Goal: Information Seeking & Learning: Check status

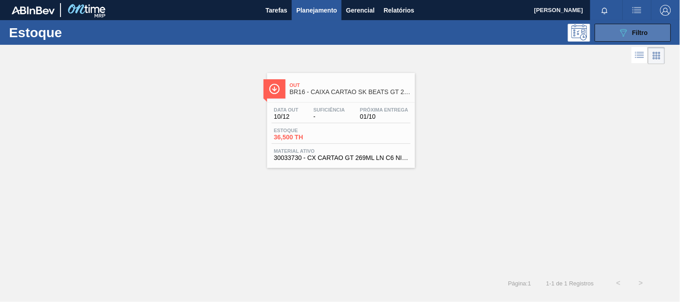
click at [609, 30] on button "089F7B8B-B2A5-4AFE-B5C0-19BA573D28AC Filtro" at bounding box center [633, 33] width 76 height 18
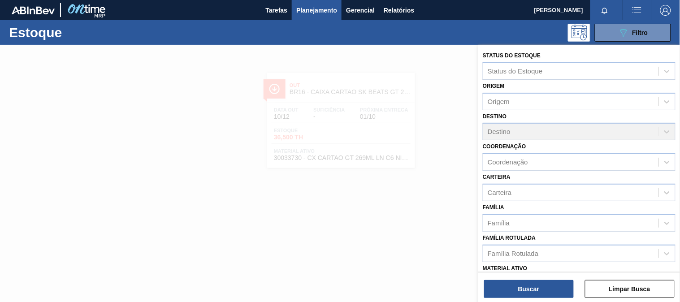
scroll to position [100, 0]
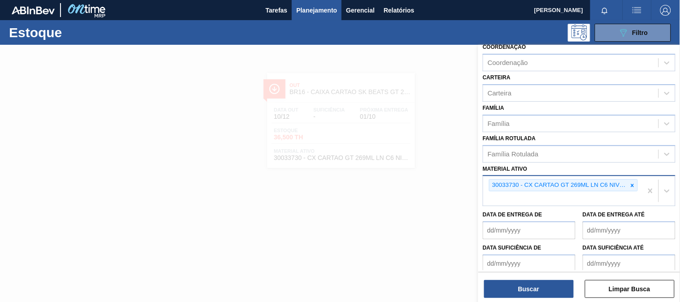
click at [633, 179] on div "30033730 - CX CARTAO GT 269ML LN C6 NIV25" at bounding box center [563, 185] width 149 height 12
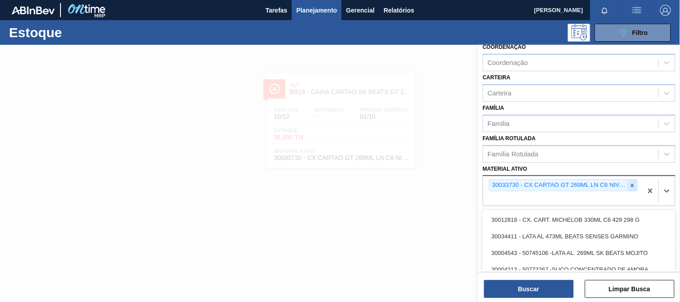
click at [635, 180] on div at bounding box center [633, 185] width 10 height 11
paste ativo "30012575"
type ativo "30012575"
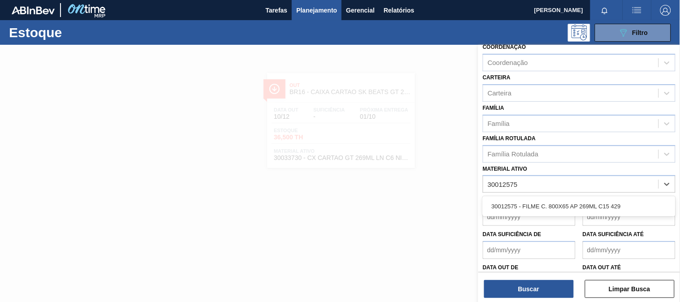
click at [578, 207] on div "30012575 - FILME C. 800X65 AP 269ML C15 429" at bounding box center [579, 206] width 193 height 17
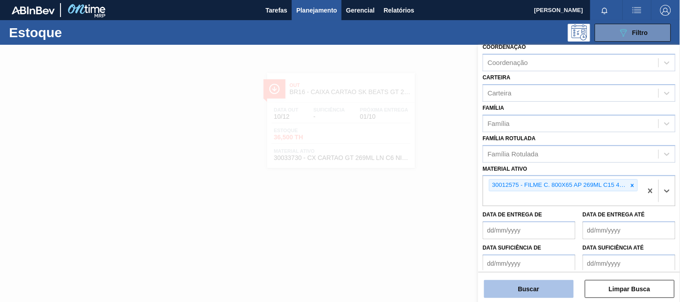
click at [548, 288] on button "Buscar" at bounding box center [529, 289] width 90 height 18
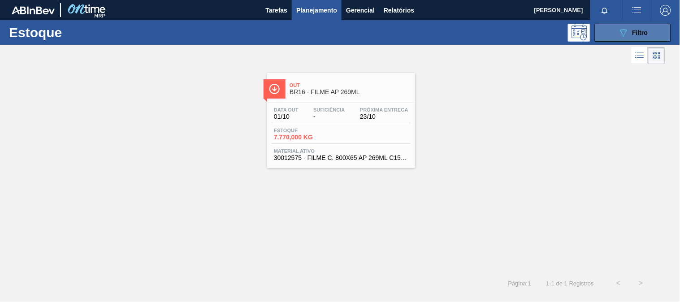
click at [627, 32] on icon "089F7B8B-B2A5-4AFE-B5C0-19BA573D28AC" at bounding box center [623, 32] width 11 height 11
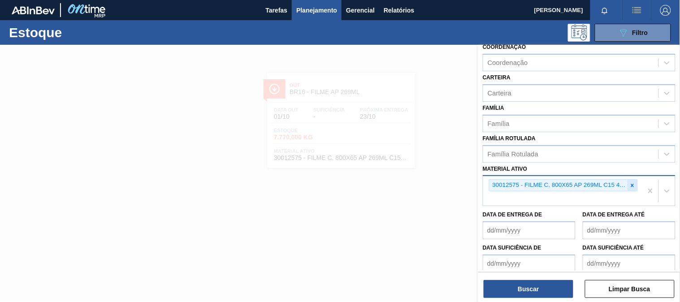
click at [628, 186] on div at bounding box center [633, 185] width 10 height 11
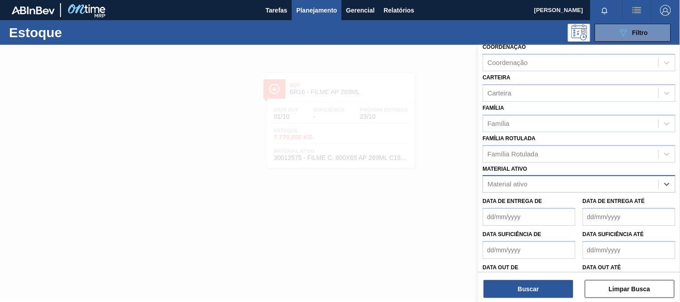
paste ativo "30012510"
type ativo "30012510"
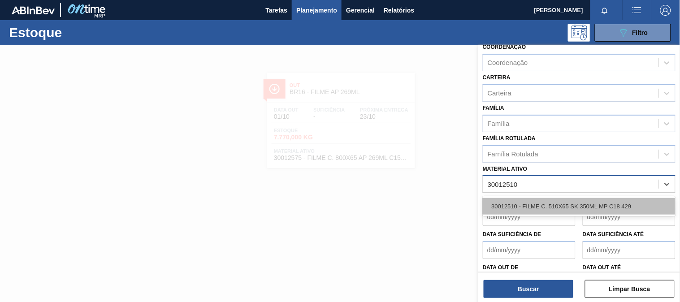
click at [522, 198] on div "30012510 - FILME C. 510X65 SK 350ML MP C18 429" at bounding box center [579, 206] width 193 height 17
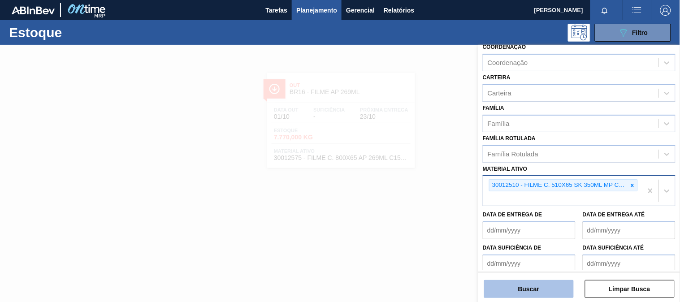
click at [534, 284] on button "Buscar" at bounding box center [529, 289] width 90 height 18
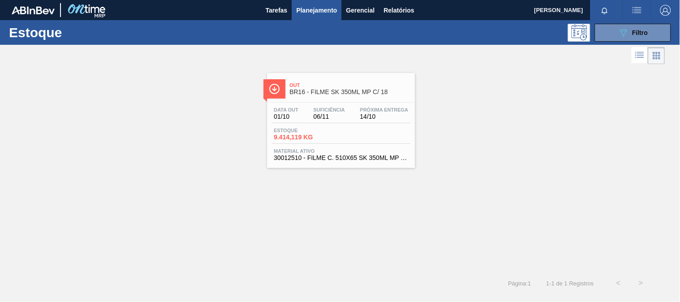
click at [359, 133] on div "Estoque 9.414,119 KG" at bounding box center [341, 136] width 139 height 16
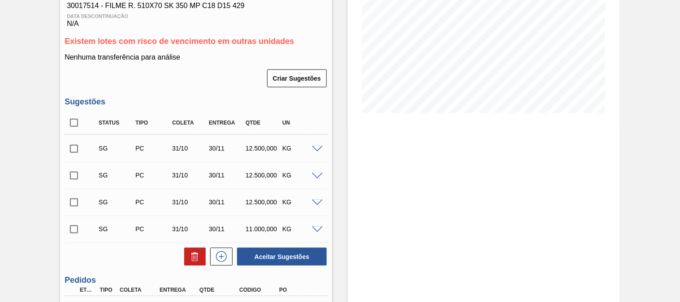
scroll to position [243, 0]
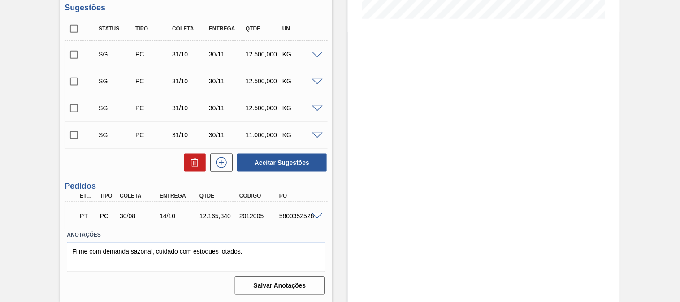
click at [317, 214] on span at bounding box center [317, 216] width 11 height 7
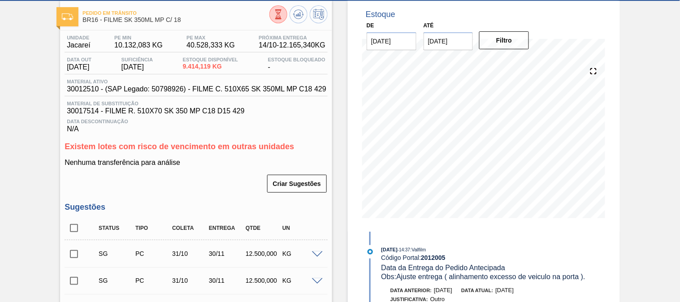
scroll to position [0, 0]
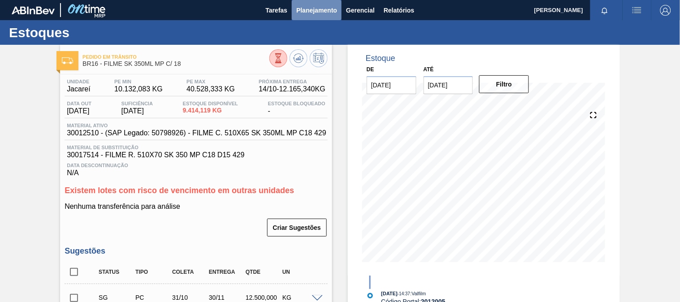
click at [317, 15] on button "Planejamento" at bounding box center [317, 10] width 50 height 20
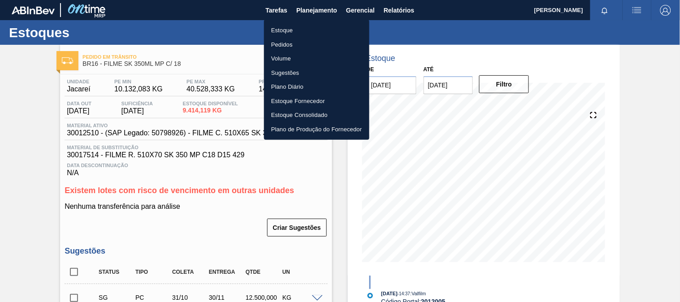
click at [304, 30] on li "Estoque" at bounding box center [316, 30] width 105 height 14
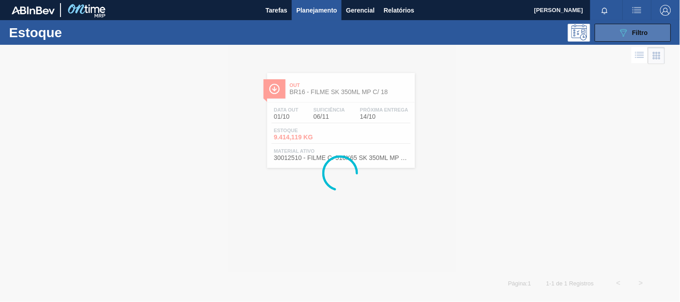
click at [622, 28] on icon "089F7B8B-B2A5-4AFE-B5C0-19BA573D28AC" at bounding box center [623, 32] width 11 height 11
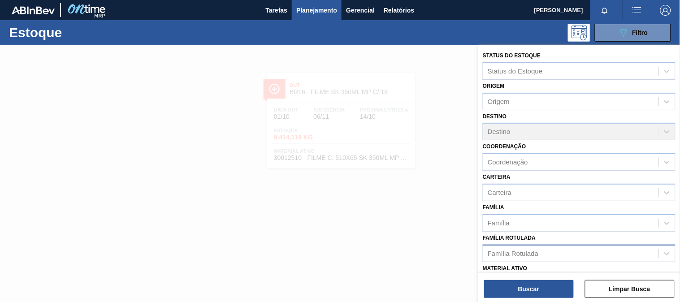
scroll to position [50, 0]
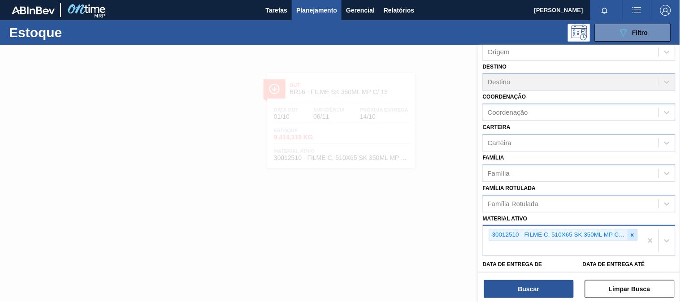
click at [631, 236] on div at bounding box center [633, 235] width 10 height 11
paste ativo "30012506"
type ativo "30012506"
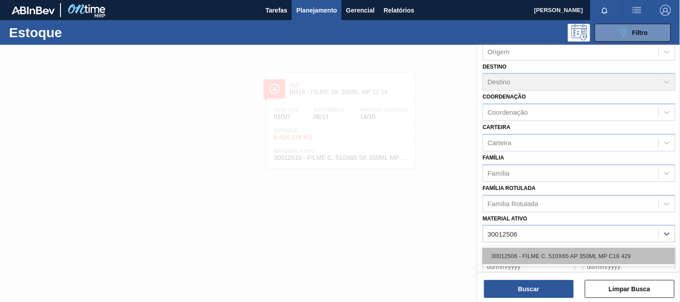
click at [573, 250] on div "30012506 - FILME C. 510X65 AP 350ML MP C18 429" at bounding box center [579, 256] width 193 height 17
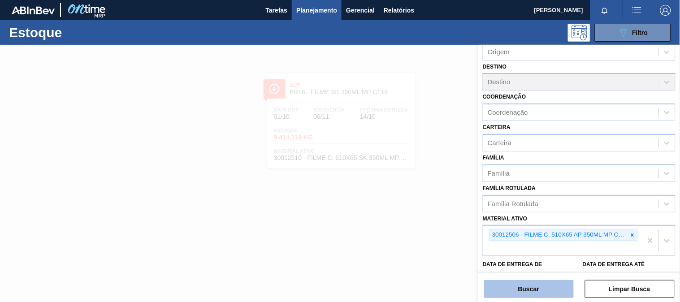
click at [558, 284] on button "Buscar" at bounding box center [529, 289] width 90 height 18
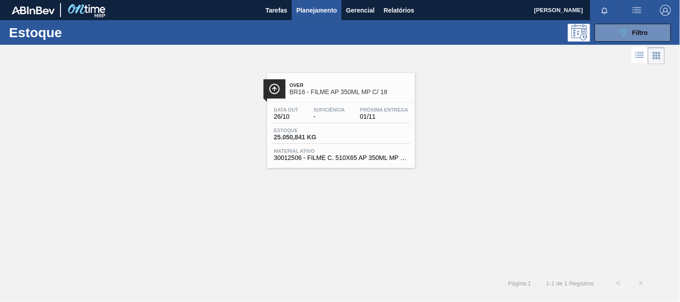
click at [376, 152] on span "Material ativo" at bounding box center [341, 150] width 135 height 5
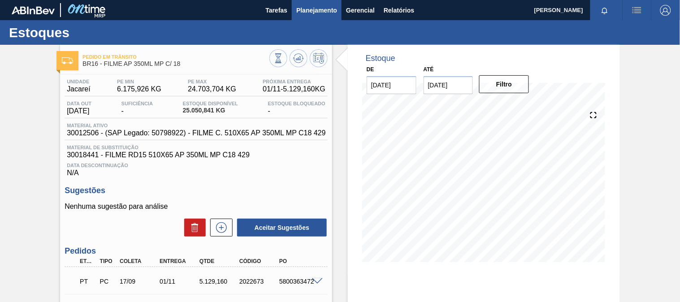
click at [330, 5] on span "Planejamento" at bounding box center [316, 10] width 41 height 11
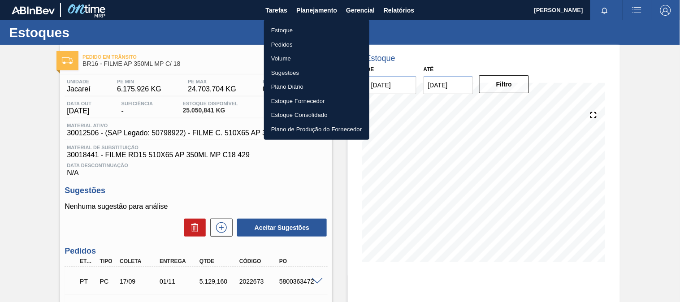
drag, startPoint x: 281, startPoint y: 29, endPoint x: 434, endPoint y: 30, distance: 152.9
click at [281, 28] on li "Estoque" at bounding box center [316, 30] width 105 height 14
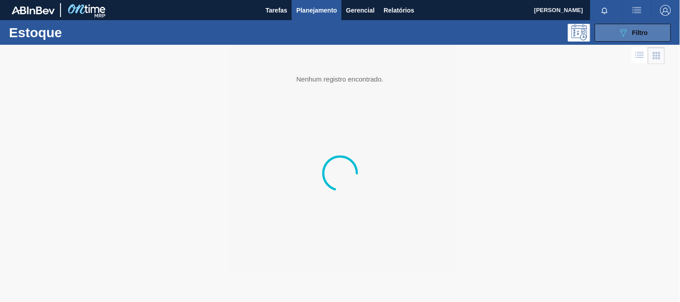
click at [619, 33] on icon "089F7B8B-B2A5-4AFE-B5C0-19BA573D28AC" at bounding box center [623, 32] width 11 height 11
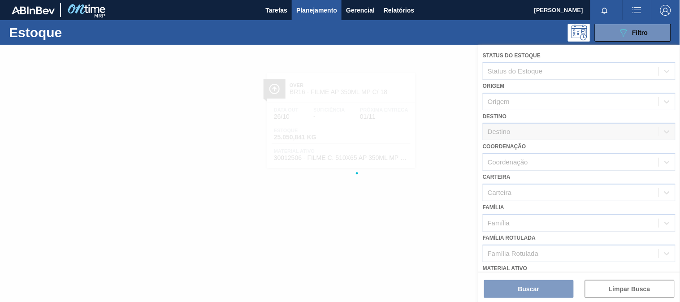
click at [569, 196] on div at bounding box center [340, 173] width 680 height 257
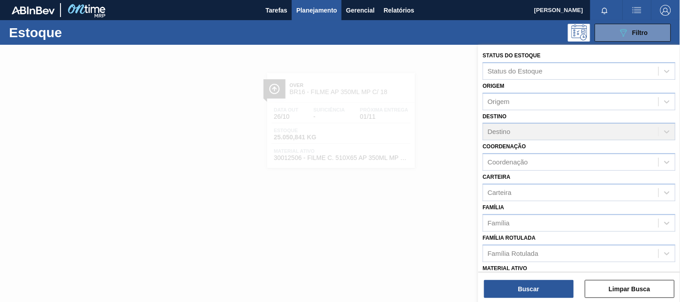
scroll to position [50, 0]
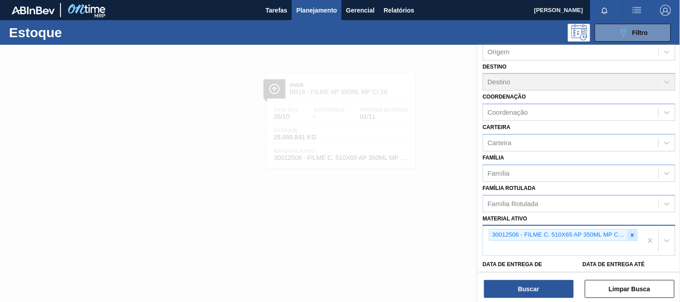
click at [632, 234] on icon at bounding box center [633, 235] width 6 height 6
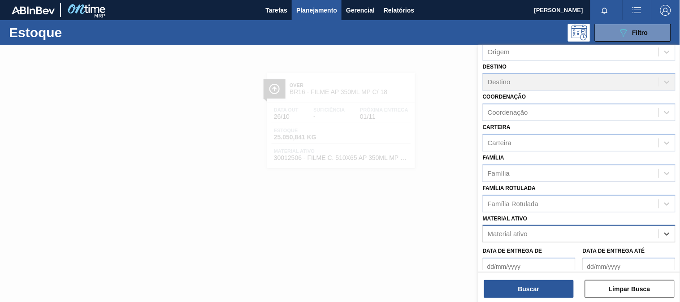
paste ativo "30019068"
type ativo "30019068"
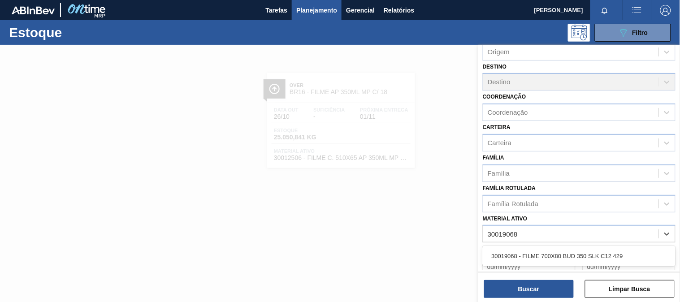
drag, startPoint x: 574, startPoint y: 251, endPoint x: 565, endPoint y: 263, distance: 14.8
click at [572, 250] on div "30019068 - FILME 700X80 BUD 350 SLK C12 429" at bounding box center [579, 256] width 193 height 17
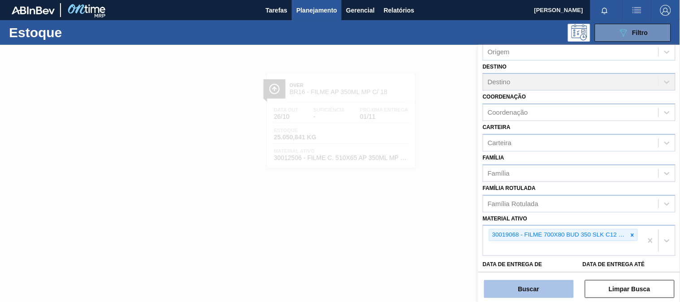
click at [552, 286] on button "Buscar" at bounding box center [529, 289] width 90 height 18
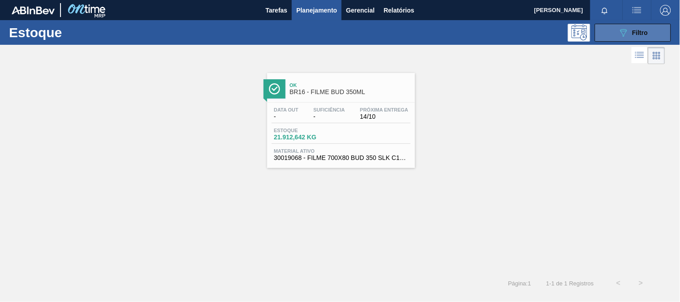
click at [658, 35] on button "089F7B8B-B2A5-4AFE-B5C0-19BA573D28AC Filtro" at bounding box center [633, 33] width 76 height 18
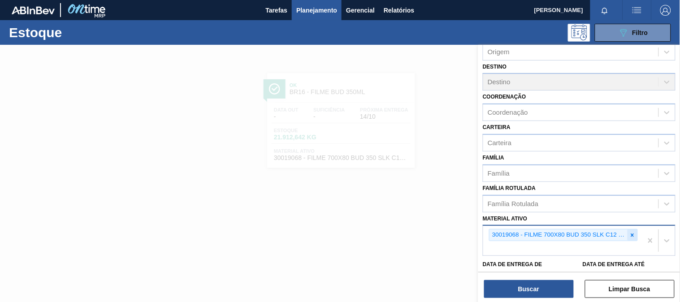
click at [630, 234] on icon at bounding box center [633, 235] width 6 height 6
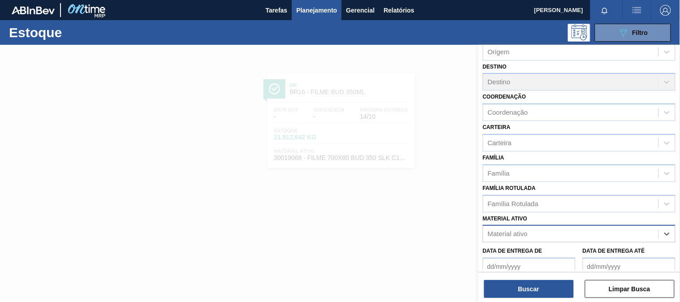
paste ativo "30033775"
type ativo "30033775"
click at [543, 248] on div "30033775 - FILME C 800X80 ORIGINAL MP 269ML" at bounding box center [579, 256] width 193 height 17
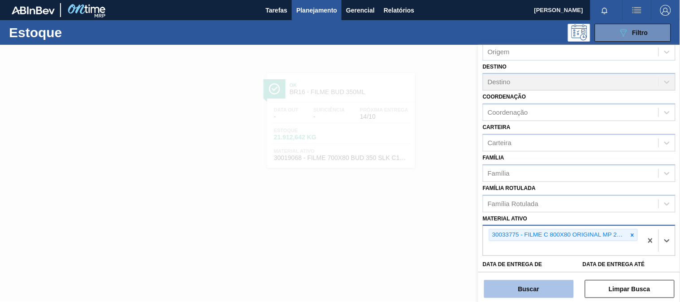
click at [536, 287] on button "Buscar" at bounding box center [529, 289] width 90 height 18
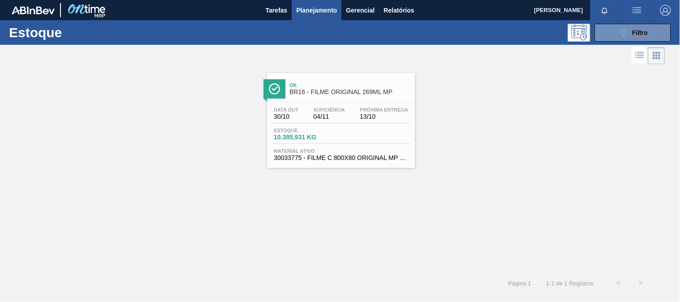
click at [399, 125] on div "Data out 30/10 Suficiência 04/11 Próxima Entrega 13/10 Estoque 10.385,931 KG Ma…" at bounding box center [341, 133] width 148 height 61
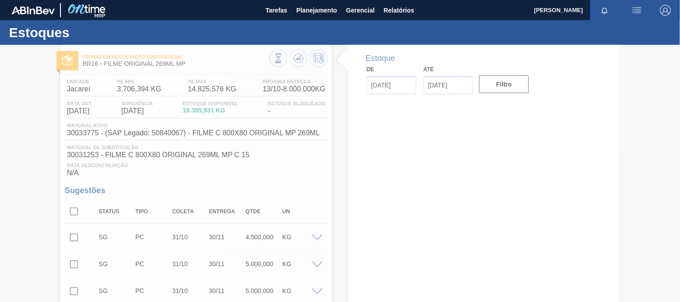
click at [226, 144] on div at bounding box center [340, 173] width 680 height 257
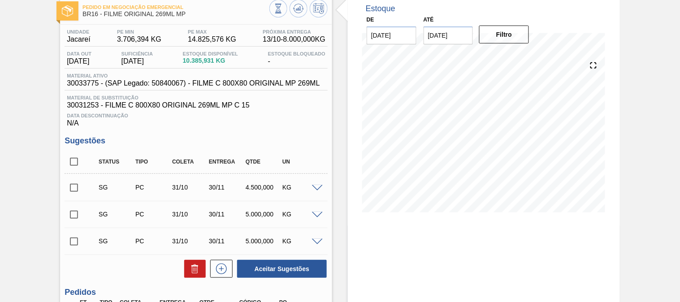
scroll to position [149, 0]
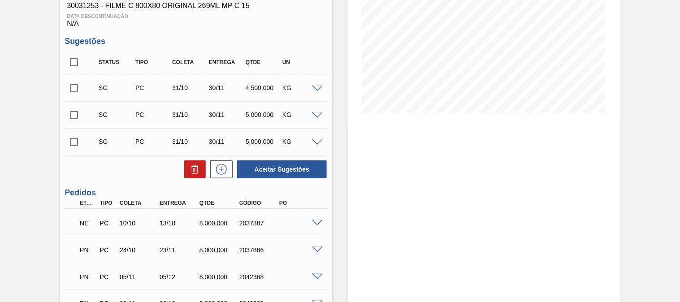
click at [312, 221] on span at bounding box center [317, 223] width 11 height 7
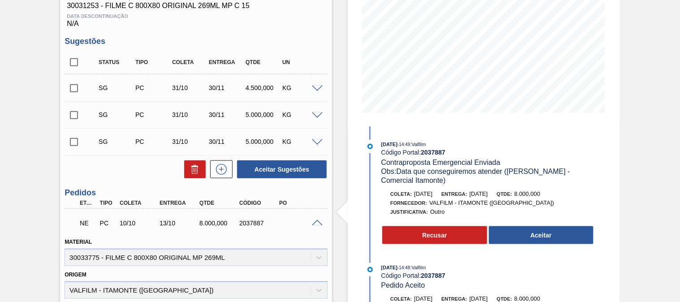
scroll to position [0, 0]
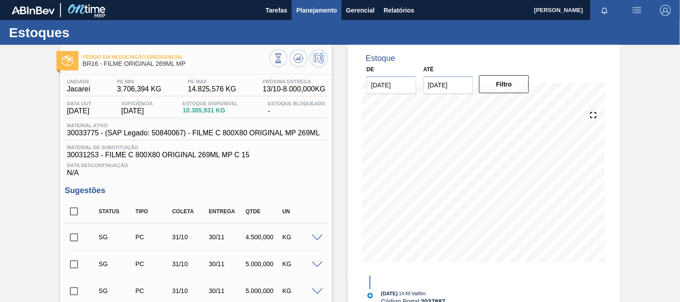
click at [317, 16] on button "Planejamento" at bounding box center [317, 10] width 50 height 20
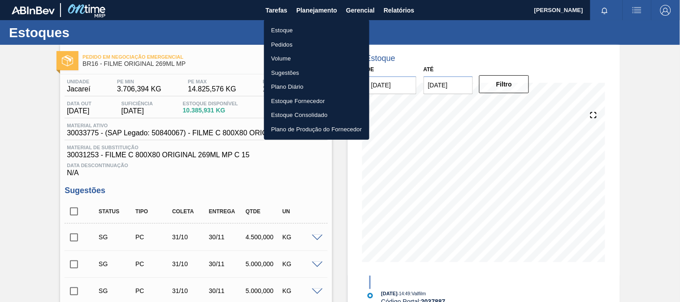
drag, startPoint x: 337, startPoint y: 21, endPoint x: 336, endPoint y: 26, distance: 5.4
click at [336, 22] on ul "Estoque Pedidos Volume Sugestões Plano Diário Estoque Fornecedor Estoque Consol…" at bounding box center [316, 80] width 105 height 120
click at [339, 30] on li "Estoque" at bounding box center [316, 30] width 105 height 14
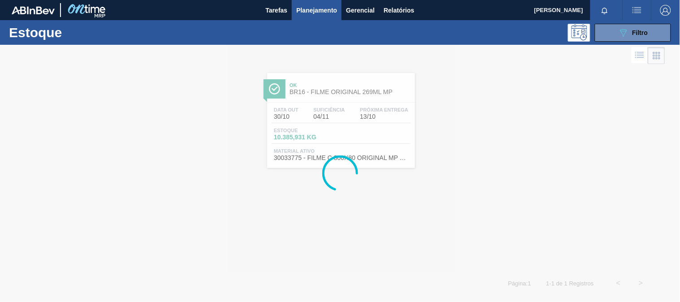
click at [595, 45] on div at bounding box center [340, 173] width 680 height 257
click at [637, 30] on span "Filtro" at bounding box center [641, 32] width 16 height 7
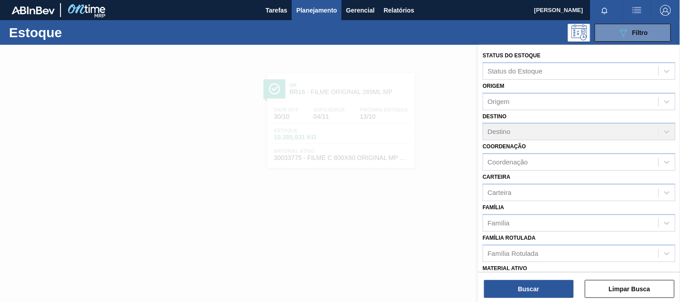
scroll to position [100, 0]
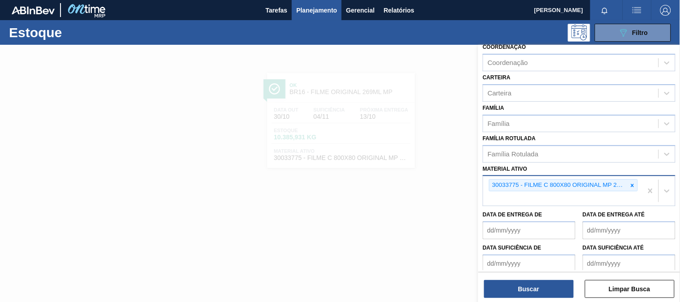
click at [637, 183] on div "30033775 - FILME C 800X80 ORIGINAL MP 269ML" at bounding box center [563, 185] width 149 height 12
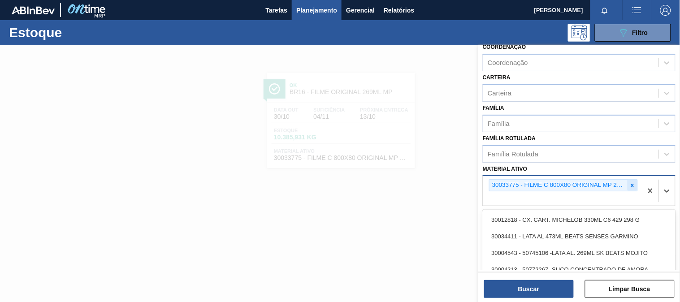
click at [637, 182] on div at bounding box center [633, 185] width 10 height 11
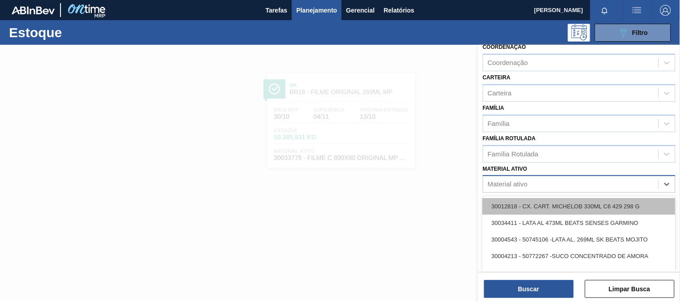
paste ativo "30034180"
type ativo "30034180"
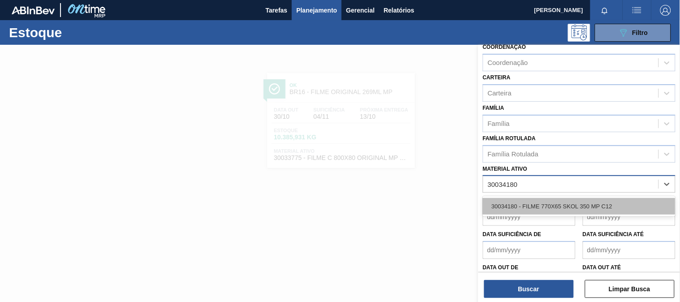
click at [555, 207] on div "30034180 - FILME 770X65 SKOL 350 MP C12" at bounding box center [579, 206] width 193 height 17
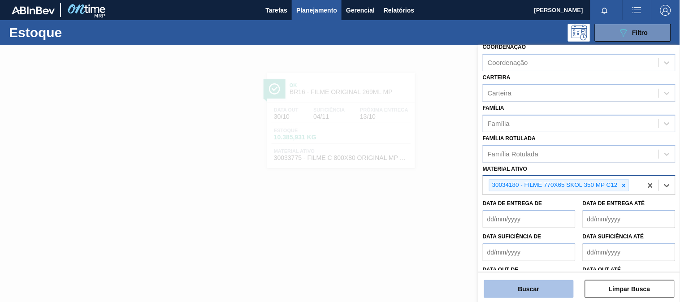
click at [547, 285] on button "Buscar" at bounding box center [529, 289] width 90 height 18
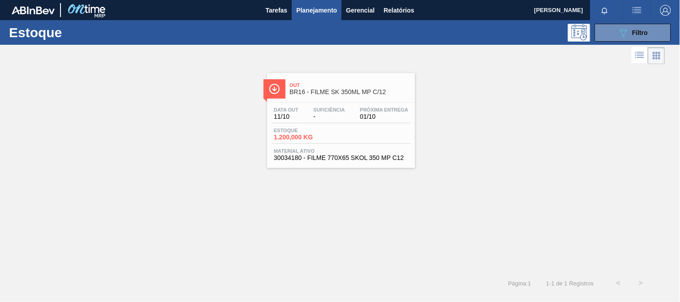
click at [341, 126] on div "Data out 11/10 Suficiência - Próxima Entrega 01/10 Estoque 1.200,000 KG Materia…" at bounding box center [341, 133] width 148 height 61
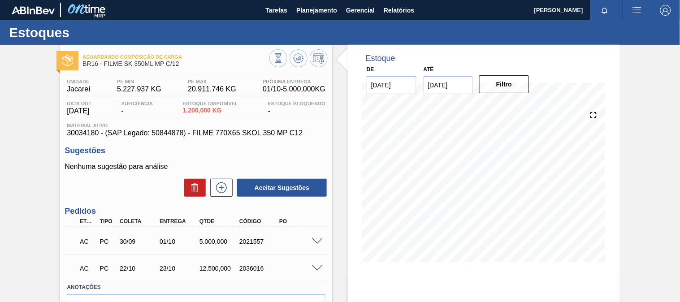
scroll to position [50, 0]
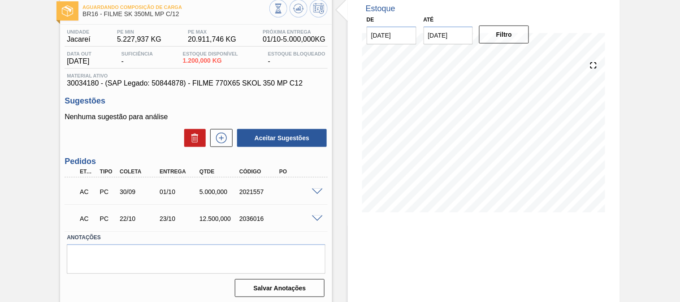
click at [317, 220] on span at bounding box center [317, 219] width 11 height 7
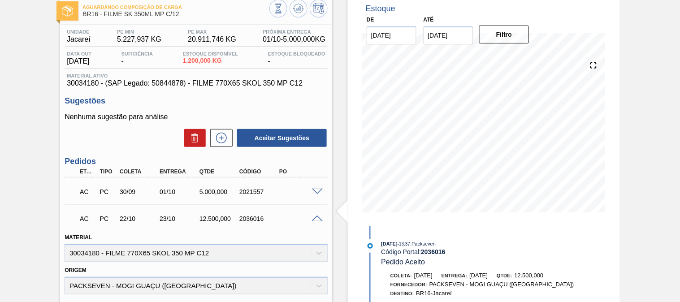
scroll to position [0, 0]
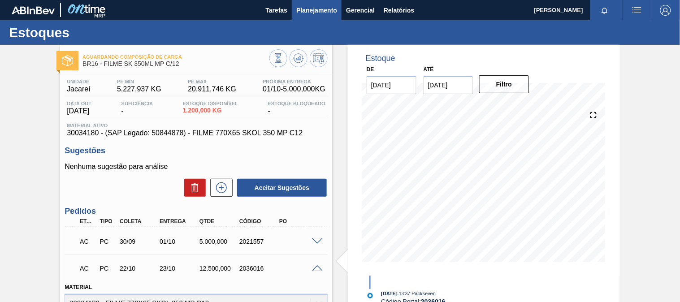
click at [308, 11] on span "Planejamento" at bounding box center [316, 10] width 41 height 11
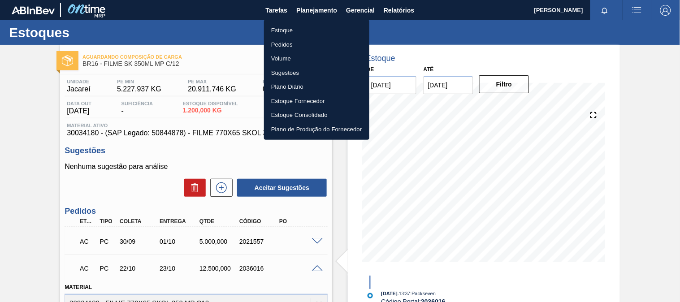
click at [289, 31] on li "Estoque" at bounding box center [316, 30] width 105 height 14
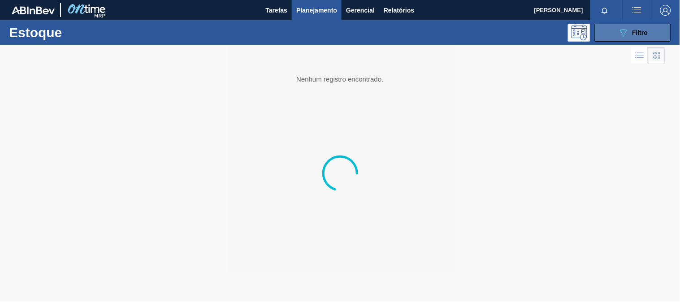
click at [622, 33] on icon "089F7B8B-B2A5-4AFE-B5C0-19BA573D28AC" at bounding box center [623, 32] width 11 height 11
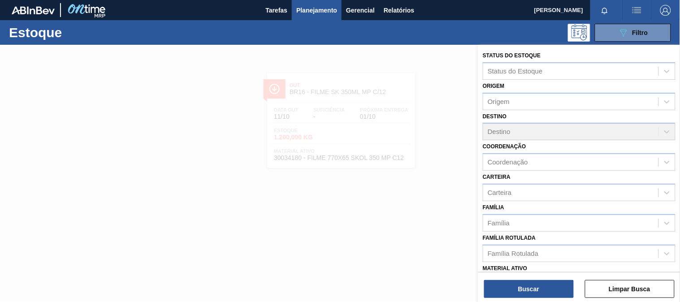
scroll to position [100, 0]
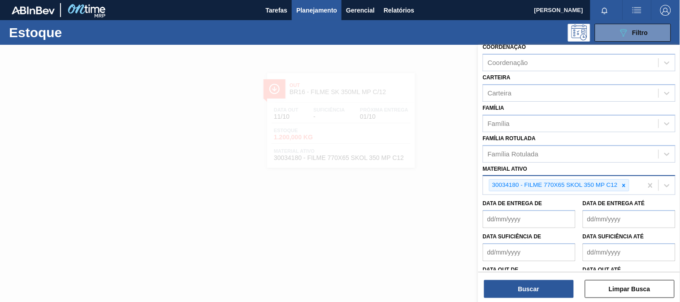
click at [626, 184] on icon at bounding box center [624, 186] width 6 height 6
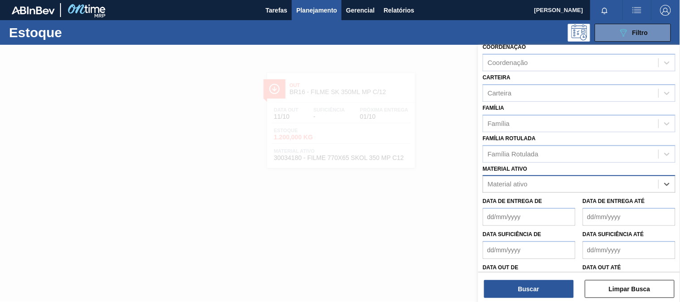
paste ativo "30003075"
type ativo "30003075"
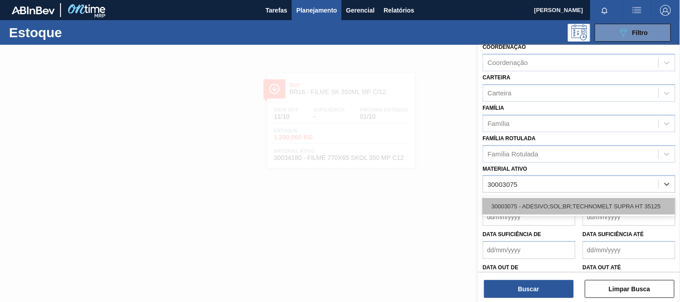
click at [562, 203] on div "30003075 - ADESIVO;SOL;BR;TECHNOMELT SUPRA HT 35125" at bounding box center [579, 206] width 193 height 17
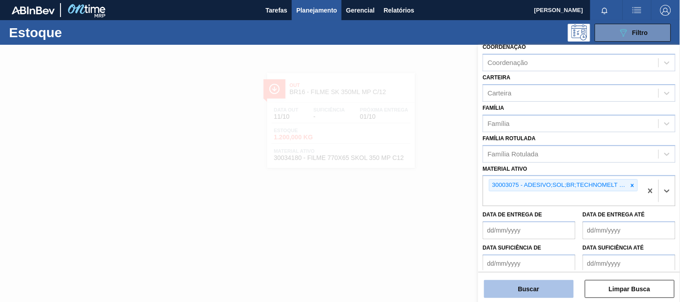
click at [526, 290] on button "Buscar" at bounding box center [529, 289] width 90 height 18
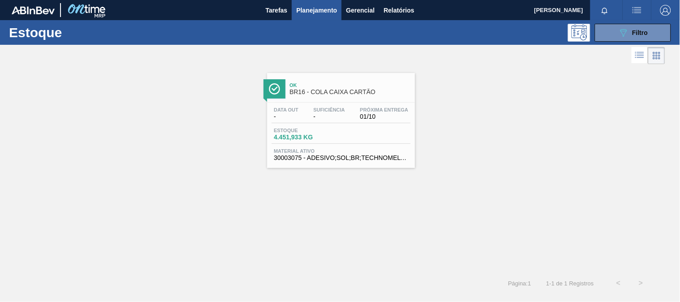
click at [356, 134] on div "Estoque 4.451,933 KG" at bounding box center [341, 136] width 139 height 16
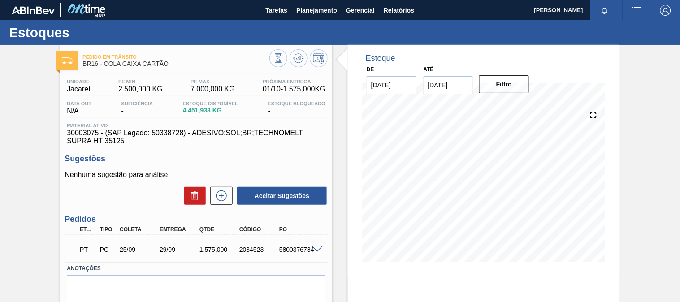
click at [316, 252] on span at bounding box center [317, 250] width 11 height 7
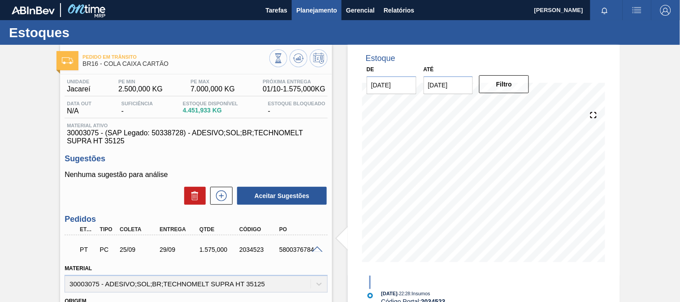
click at [325, 11] on span "Planejamento" at bounding box center [316, 10] width 41 height 11
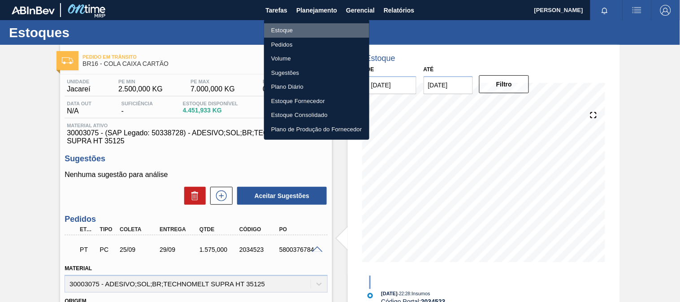
click at [289, 30] on li "Estoque" at bounding box center [316, 30] width 105 height 14
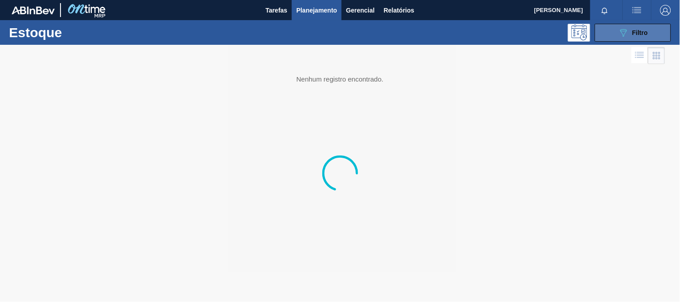
click at [627, 30] on icon "089F7B8B-B2A5-4AFE-B5C0-19BA573D28AC" at bounding box center [623, 32] width 11 height 11
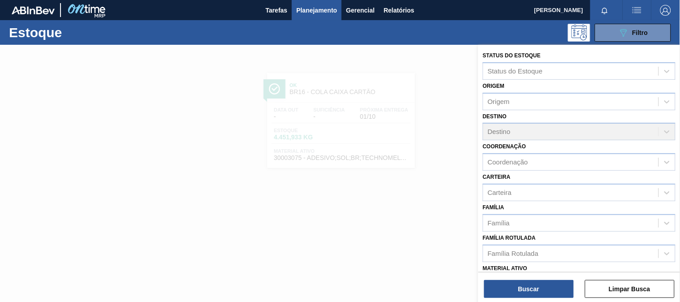
scroll to position [100, 0]
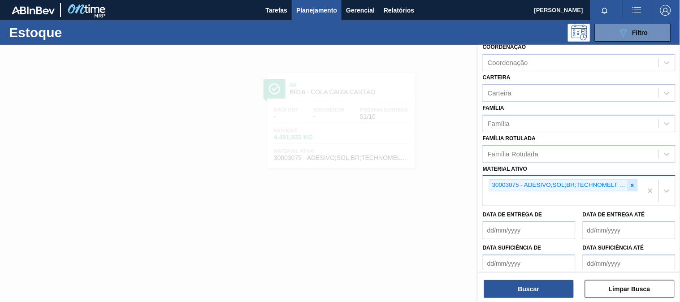
click at [630, 183] on icon at bounding box center [633, 186] width 6 height 6
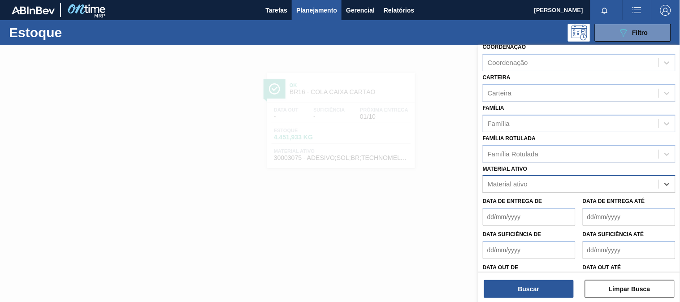
paste ativo "30002867"
type ativo "30002867"
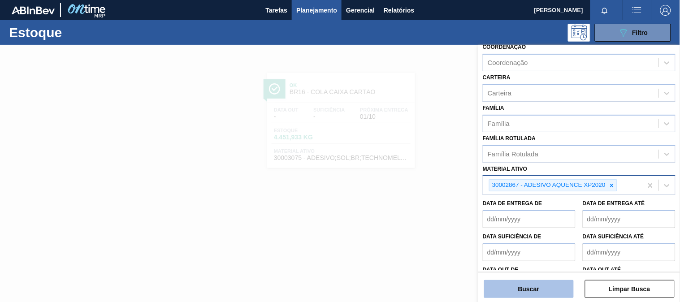
click at [561, 285] on button "Buscar" at bounding box center [529, 289] width 90 height 18
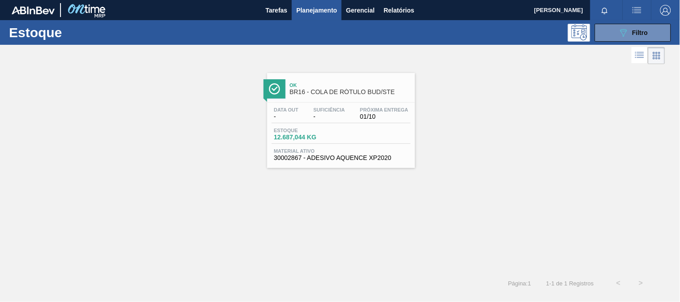
click at [393, 141] on div "Estoque 12.687,044 KG" at bounding box center [341, 136] width 139 height 16
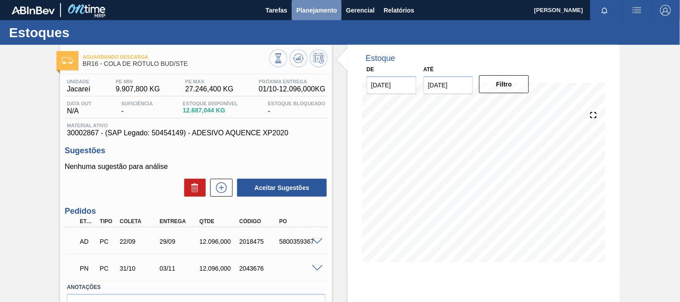
click at [311, 12] on span "Planejamento" at bounding box center [316, 10] width 41 height 11
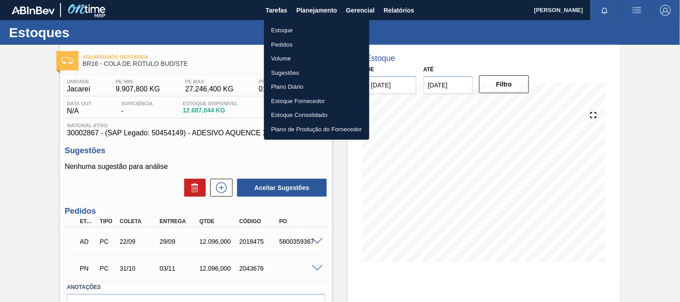
click at [389, 9] on div at bounding box center [340, 151] width 680 height 302
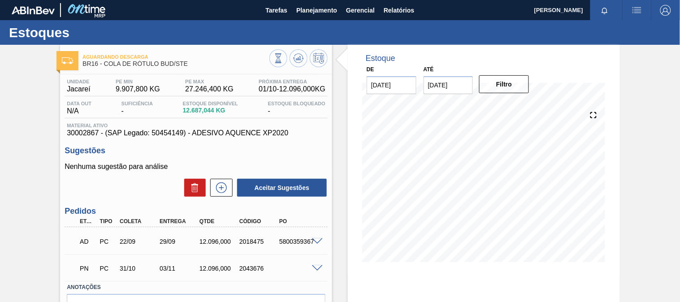
click at [389, 9] on div "Estoque Pedidos Volume Sugestões Plano Diário Estoque Fornecedor Estoque Consol…" at bounding box center [340, 151] width 680 height 302
click at [389, 9] on span "Relatórios" at bounding box center [399, 10] width 30 height 11
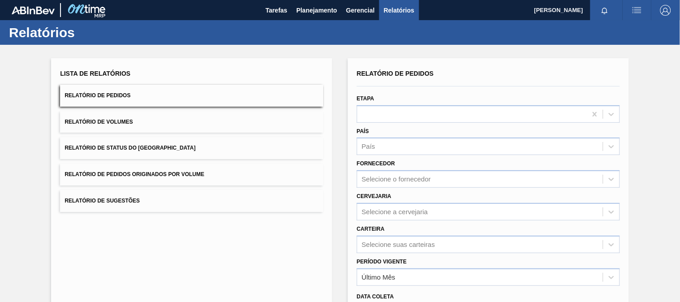
click at [134, 100] on button "Relatório de Pedidos" at bounding box center [191, 96] width 263 height 22
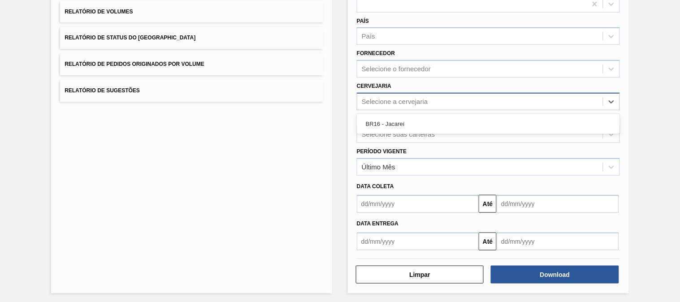
click at [380, 100] on div "Selecione a cervejaria" at bounding box center [395, 102] width 66 height 8
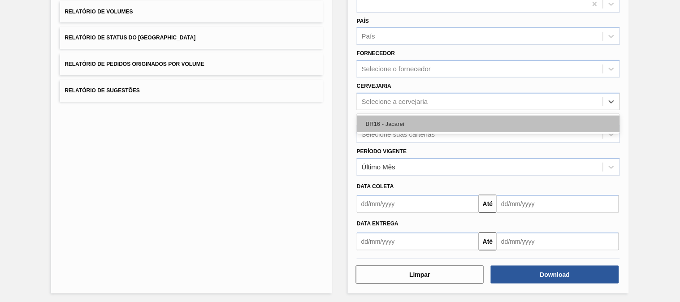
click at [398, 127] on div "BR16 - Jacareí" at bounding box center [488, 124] width 263 height 17
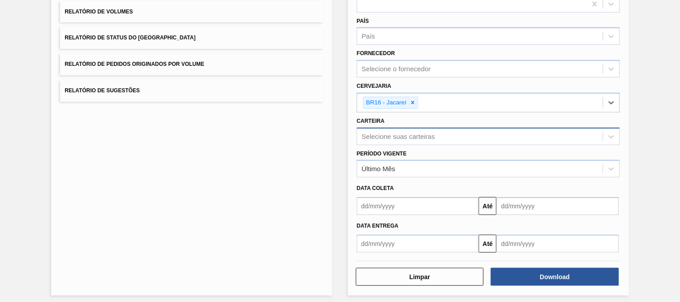
click at [388, 135] on div "Selecione suas carteiras" at bounding box center [398, 137] width 73 height 8
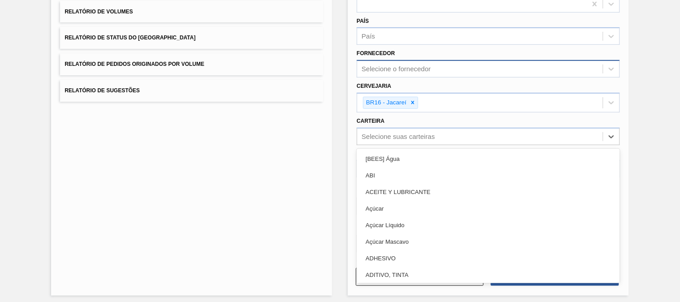
scroll to position [100, 0]
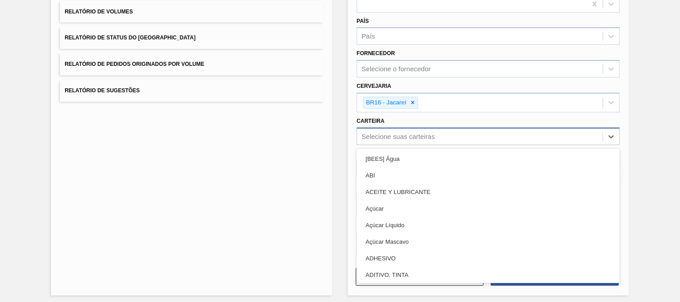
click at [376, 130] on div "Selecione suas carteiras" at bounding box center [480, 136] width 246 height 13
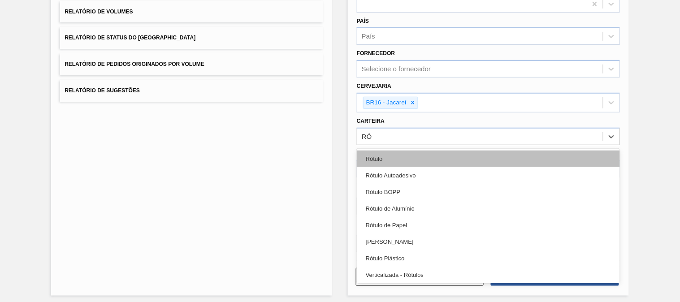
type input "RÓT"
click at [391, 157] on div "Rótulo" at bounding box center [488, 159] width 263 height 17
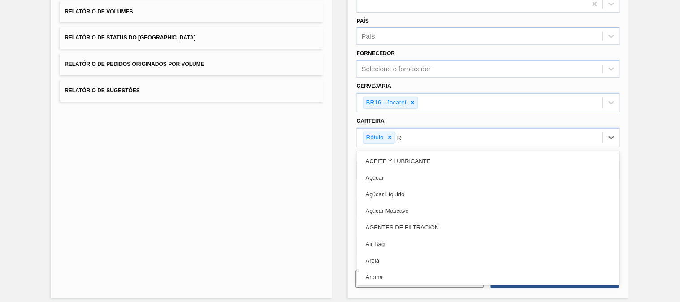
type input "RÓ"
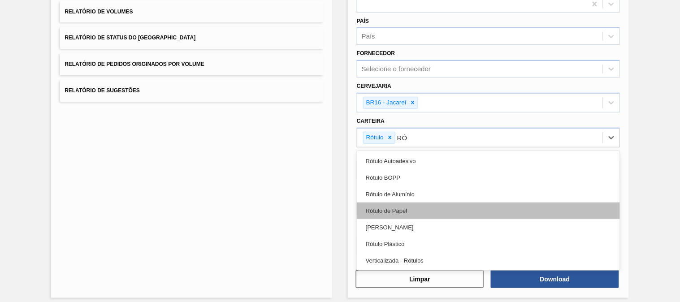
click at [425, 213] on div "Rótulo de Papel" at bounding box center [488, 211] width 263 height 17
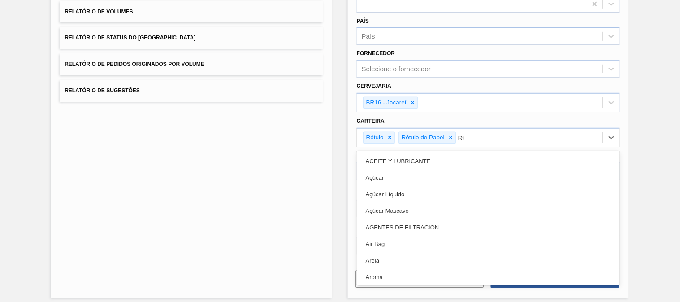
type input "RÓT"
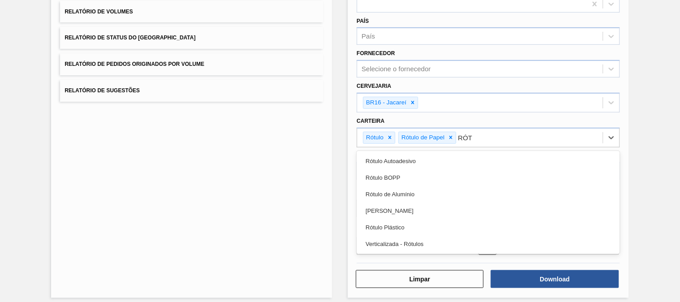
click at [425, 213] on div "[PERSON_NAME]" at bounding box center [488, 211] width 263 height 17
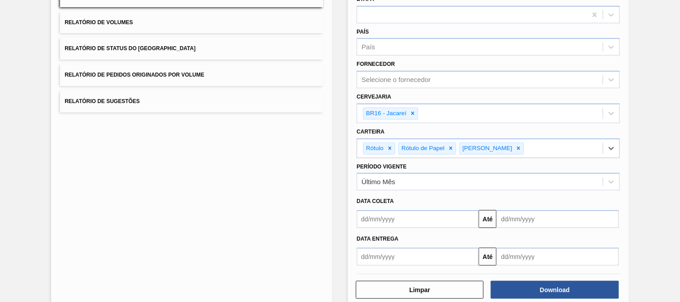
scroll to position [0, 0]
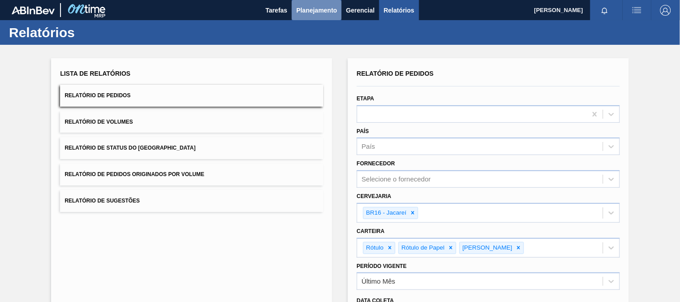
click at [317, 10] on span "Planejamento" at bounding box center [316, 10] width 41 height 11
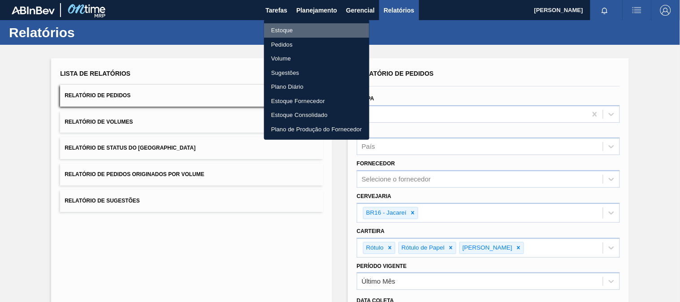
click at [290, 31] on li "Estoque" at bounding box center [316, 30] width 105 height 14
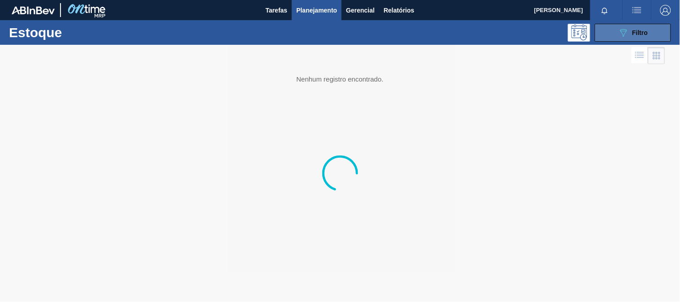
click at [622, 36] on icon "089F7B8B-B2A5-4AFE-B5C0-19BA573D28AC" at bounding box center [623, 32] width 11 height 11
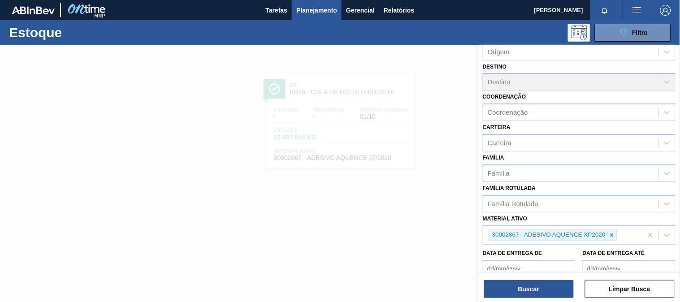
scroll to position [100, 0]
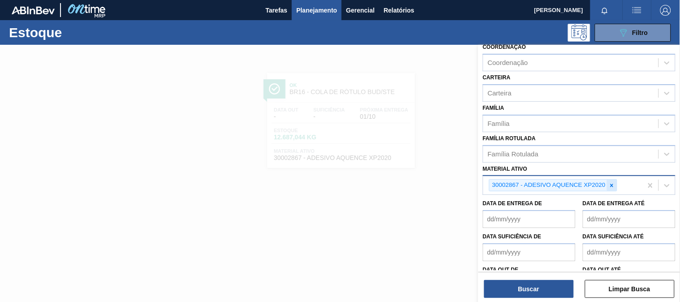
click at [614, 186] on div at bounding box center [612, 185] width 10 height 11
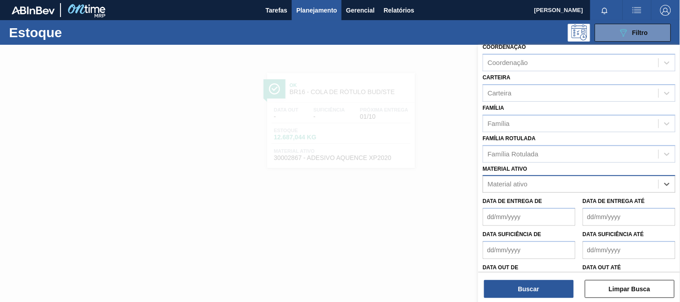
paste ativo "30033934"
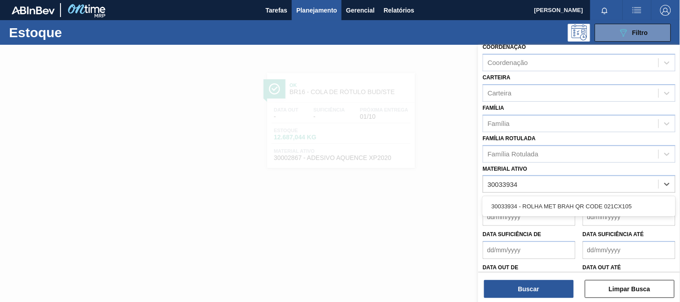
type ativo "30033934"
click at [515, 195] on div "Data de Entrega de" at bounding box center [529, 210] width 93 height 31
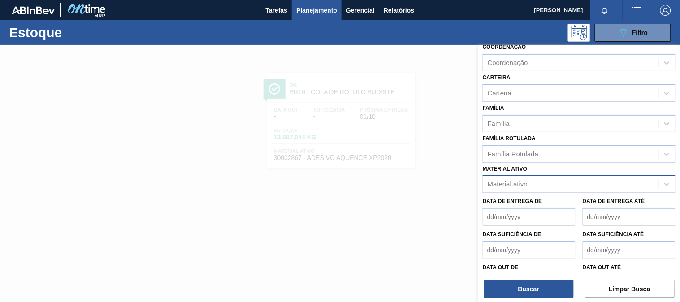
click at [515, 183] on div "Material ativo" at bounding box center [508, 185] width 40 height 8
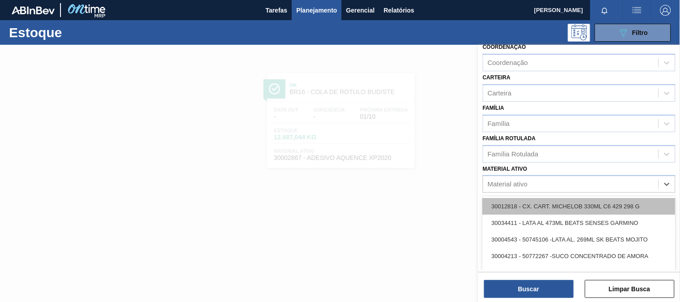
paste ativo "30033934"
type ativo "30033934"
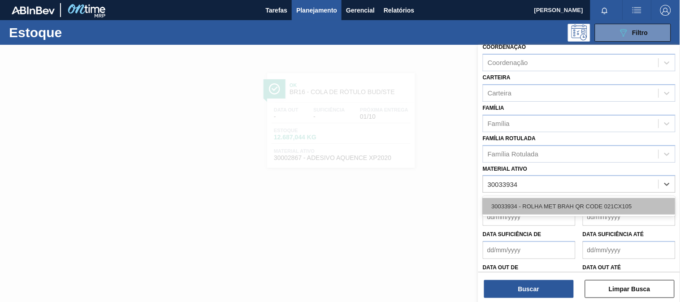
click at [508, 204] on div "30033934 - ROLHA MET BRAH QR CODE 021CX105" at bounding box center [579, 206] width 193 height 17
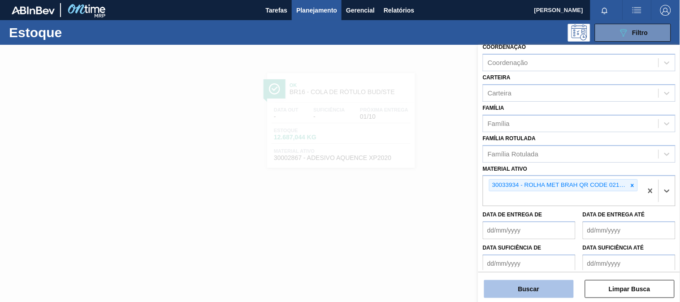
click at [530, 280] on button "Buscar" at bounding box center [529, 289] width 90 height 18
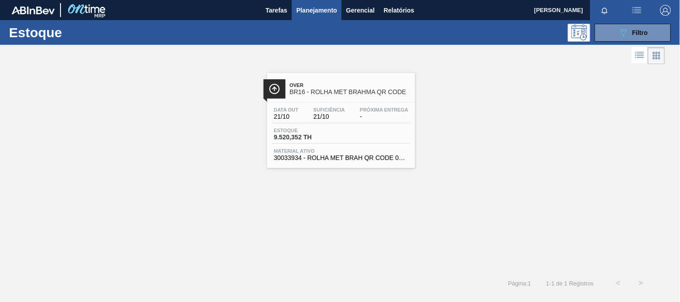
click at [375, 158] on span "30033934 - ROLHA MET BRAH QR CODE 021CX105" at bounding box center [341, 158] width 135 height 7
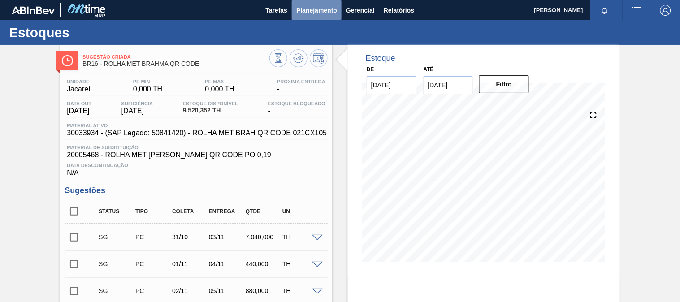
click at [313, 5] on span "Planejamento" at bounding box center [316, 10] width 41 height 11
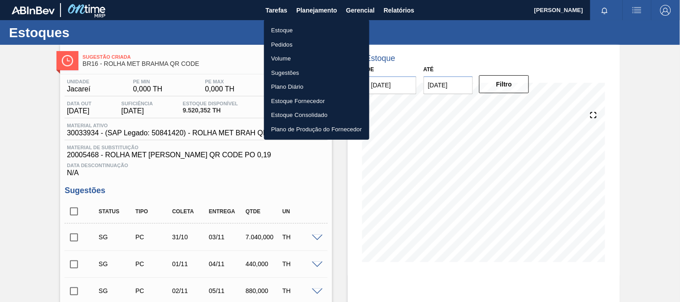
click at [297, 28] on li "Estoque" at bounding box center [316, 30] width 105 height 14
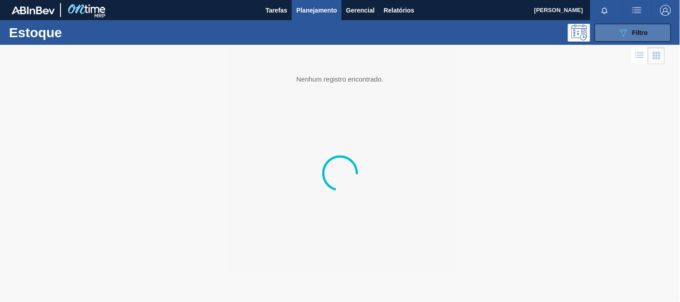
click at [629, 32] on div "089F7B8B-B2A5-4AFE-B5C0-19BA573D28AC Filtro" at bounding box center [633, 32] width 30 height 11
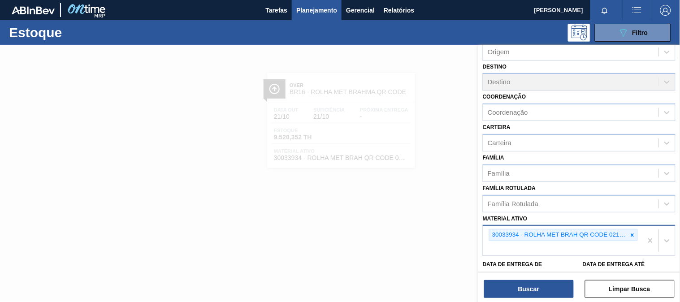
scroll to position [100, 0]
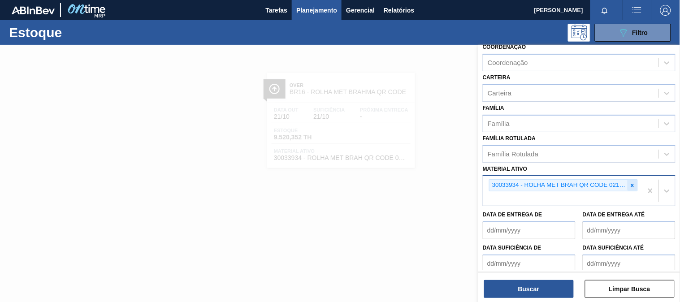
click at [630, 183] on icon at bounding box center [633, 186] width 6 height 6
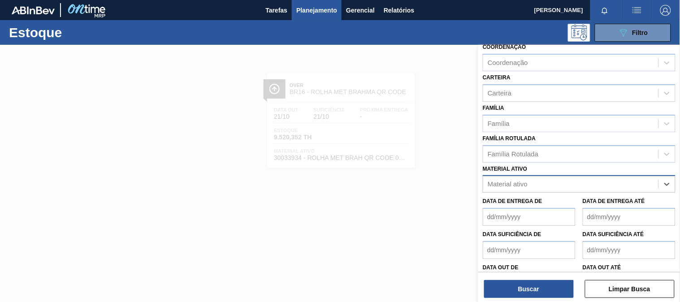
paste ativo "30012739"
type ativo "30012739"
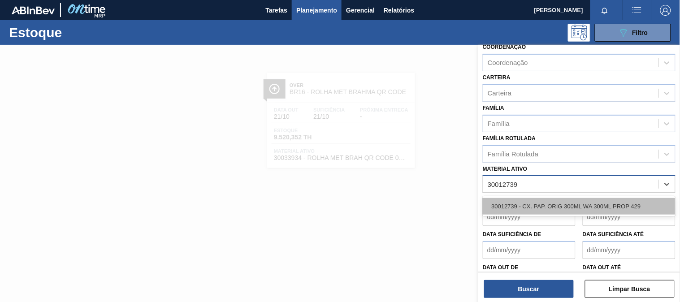
click at [548, 204] on div "30012739 - CX. PAP. ORIG 300ML WA 300ML PROP 429" at bounding box center [579, 206] width 193 height 17
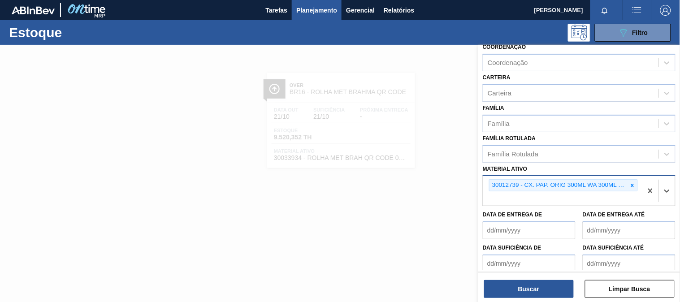
click at [534, 278] on div "Buscar Limpar Busca" at bounding box center [579, 284] width 202 height 25
drag, startPoint x: 528, startPoint y: 292, endPoint x: 517, endPoint y: 283, distance: 14.6
click at [527, 290] on button "Buscar" at bounding box center [529, 289] width 90 height 18
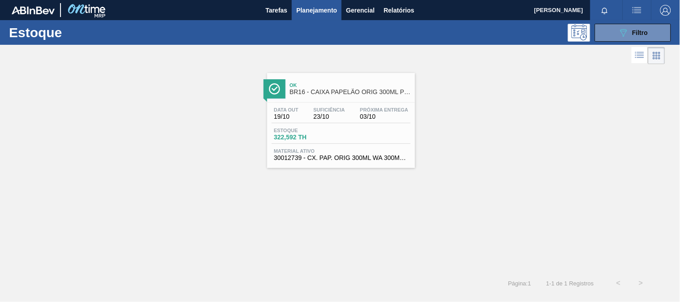
click at [344, 129] on div "Estoque 322,592 TH" at bounding box center [341, 136] width 139 height 16
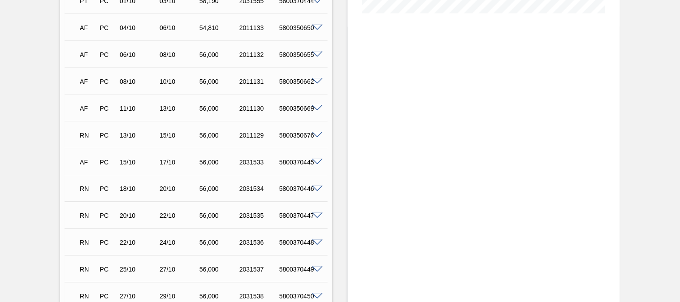
scroll to position [348, 0]
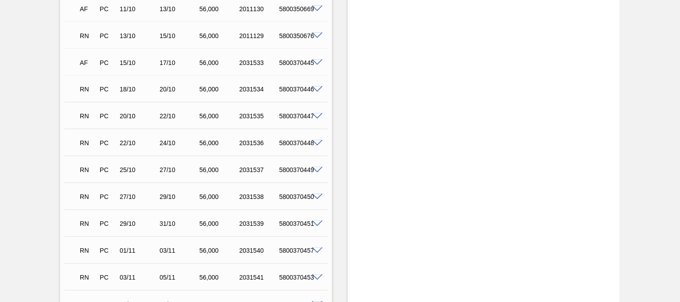
click at [319, 87] on span at bounding box center [317, 90] width 11 height 7
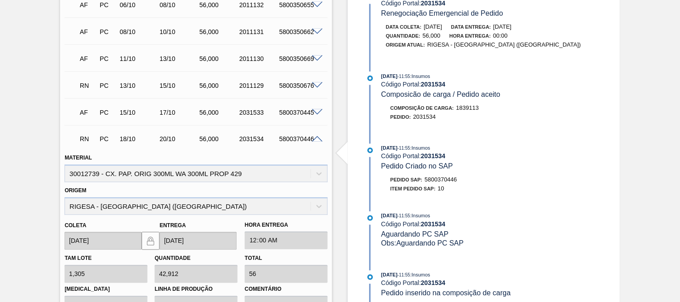
scroll to position [398, 0]
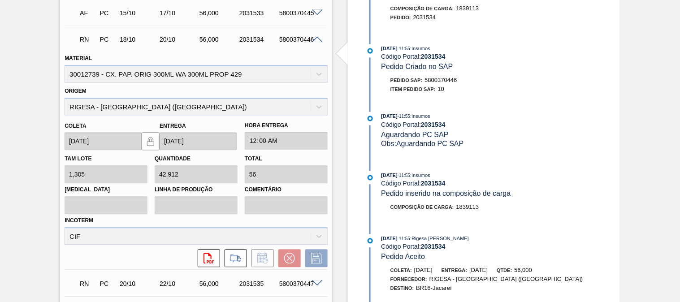
click at [314, 41] on span at bounding box center [317, 40] width 11 height 7
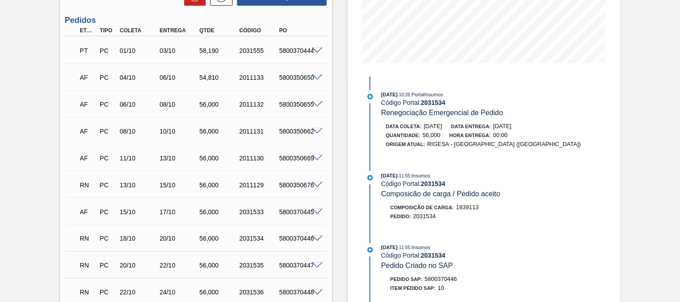
scroll to position [0, 0]
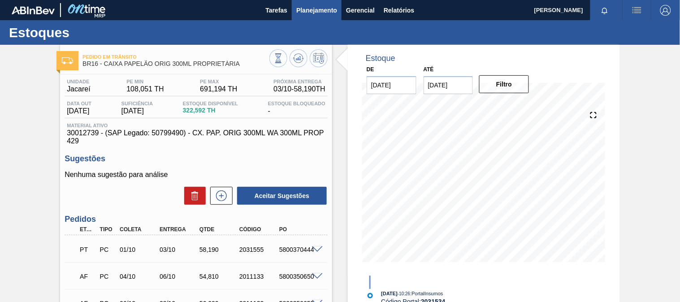
click at [321, 8] on span "Planejamento" at bounding box center [316, 10] width 41 height 11
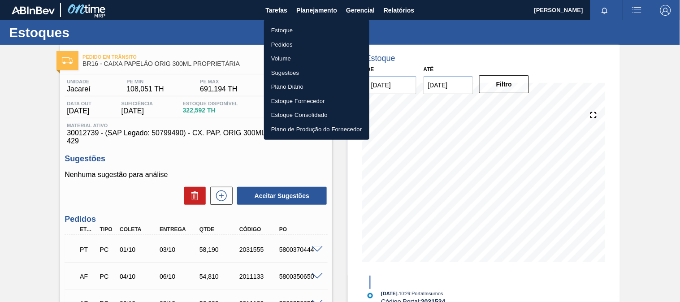
click at [285, 30] on li "Estoque" at bounding box center [316, 30] width 105 height 14
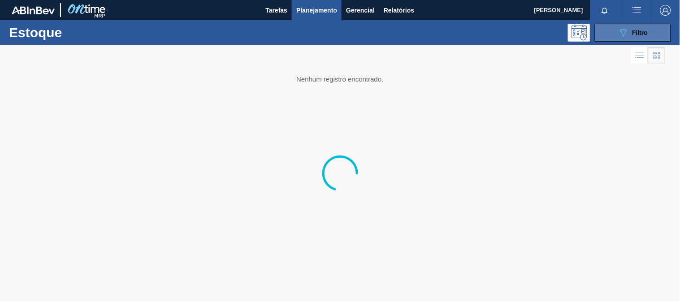
click at [644, 32] on span "Filtro" at bounding box center [641, 32] width 16 height 7
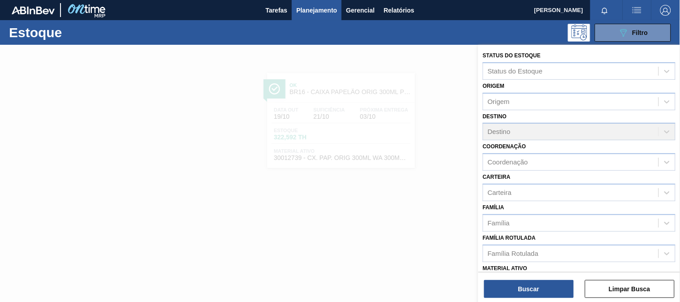
scroll to position [100, 0]
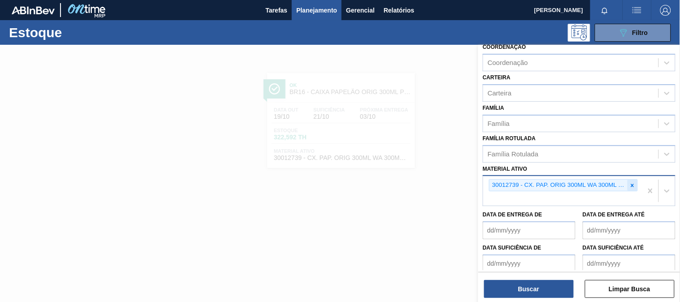
click at [637, 184] on div at bounding box center [633, 185] width 10 height 11
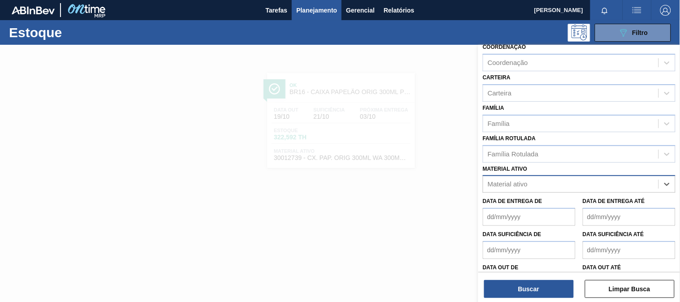
paste ativo "30003306"
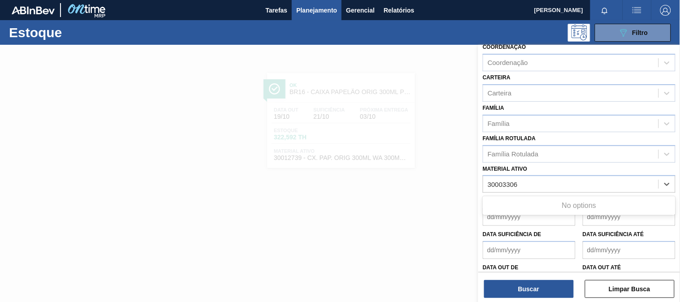
click at [566, 200] on div "No options" at bounding box center [579, 205] width 193 height 15
click at [508, 183] on ativo "30003306" at bounding box center [503, 185] width 31 height 8
type ativo "30003606"
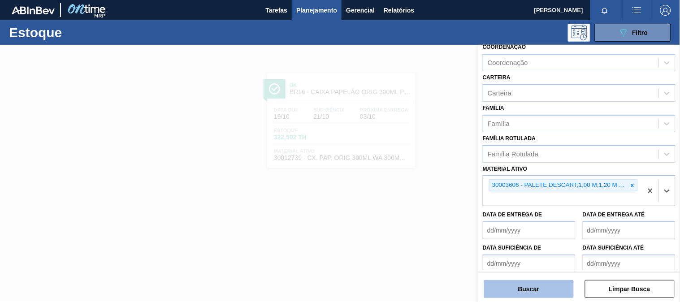
click at [503, 291] on button "Buscar" at bounding box center [529, 289] width 90 height 18
